Goal: Information Seeking & Learning: Compare options

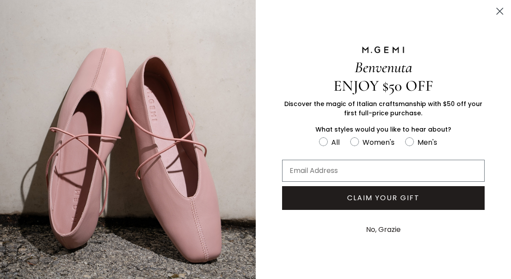
click at [498, 11] on circle "Close dialog" at bounding box center [499, 11] width 14 height 14
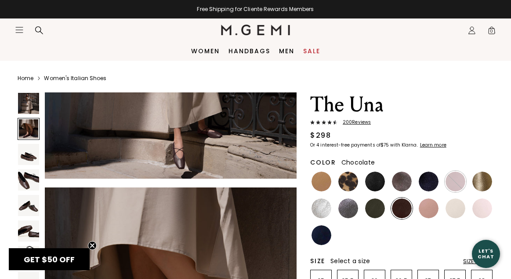
click at [359, 122] on span "200 Review s" at bounding box center [353, 121] width 33 height 5
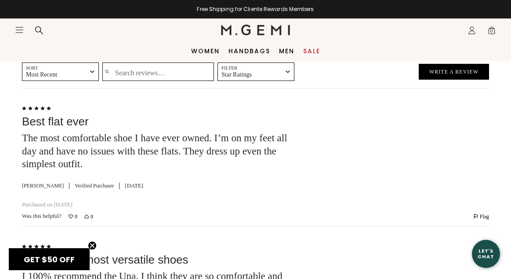
scroll to position [2112, 0]
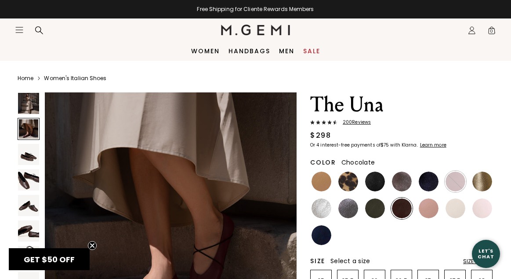
scroll to position [268, 0]
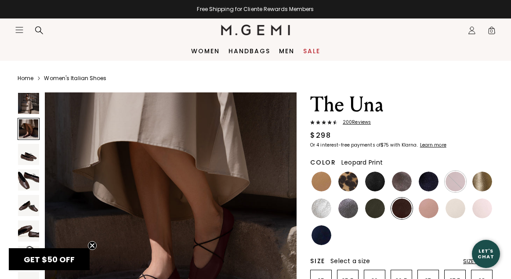
click at [354, 182] on img at bounding box center [348, 181] width 20 height 20
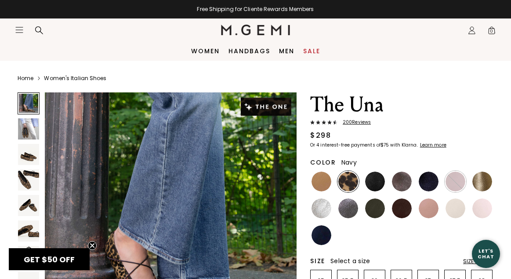
click at [320, 237] on img at bounding box center [321, 235] width 20 height 20
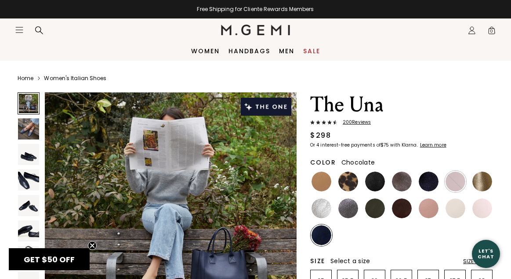
click at [398, 209] on img at bounding box center [402, 208] width 20 height 20
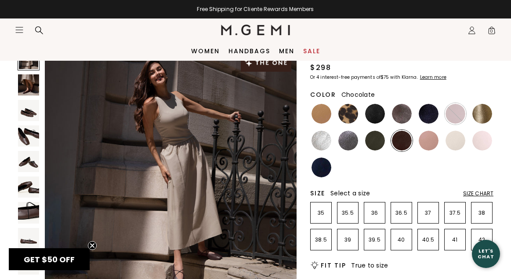
scroll to position [30, 0]
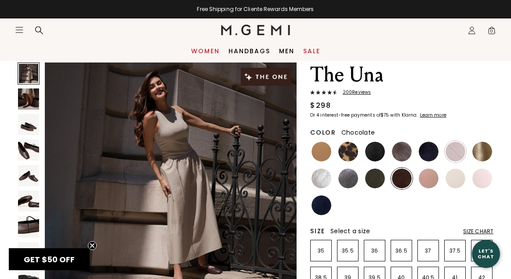
click at [206, 50] on link "Women" at bounding box center [205, 50] width 29 height 7
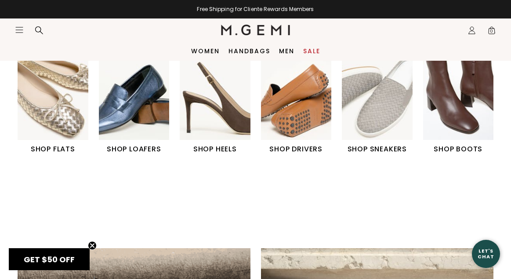
scroll to position [291, 0]
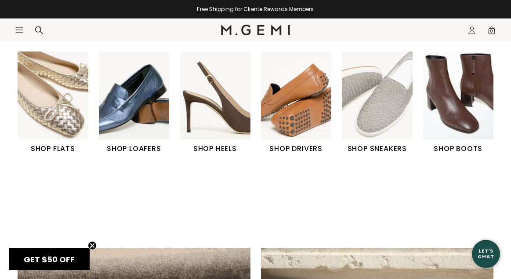
click at [118, 108] on img "2 / 6" at bounding box center [134, 95] width 71 height 88
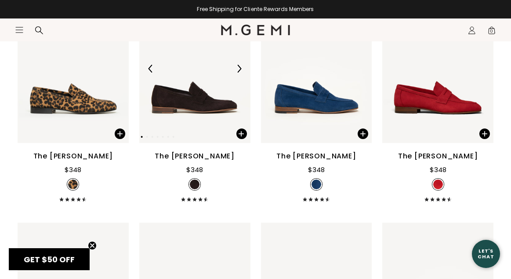
scroll to position [665, 0]
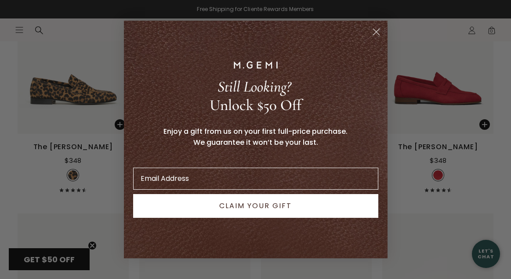
click at [375, 31] on icon "Close dialog" at bounding box center [376, 32] width 6 height 6
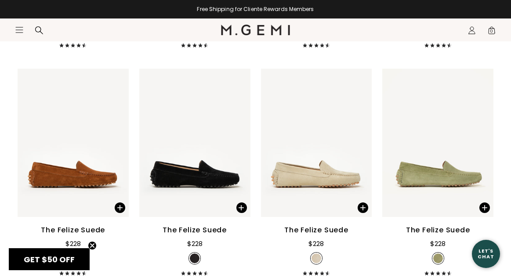
scroll to position [1122, 0]
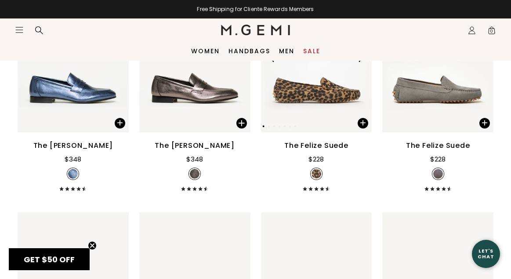
click at [325, 105] on img at bounding box center [316, 58] width 111 height 148
click at [62, 14] on div "Free Shipping for Cliente Rewards Members" at bounding box center [255, 9] width 511 height 18
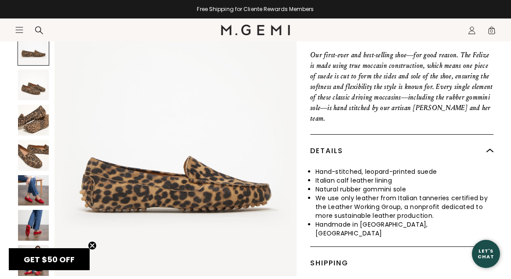
scroll to position [422, 0]
